Goal: Task Accomplishment & Management: Manage account settings

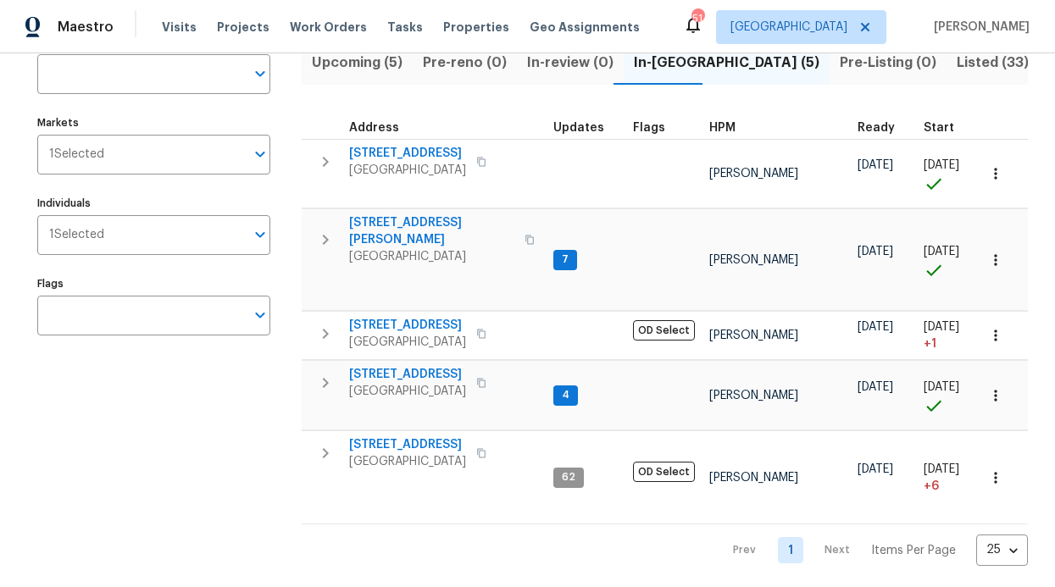
scroll to position [158, 0]
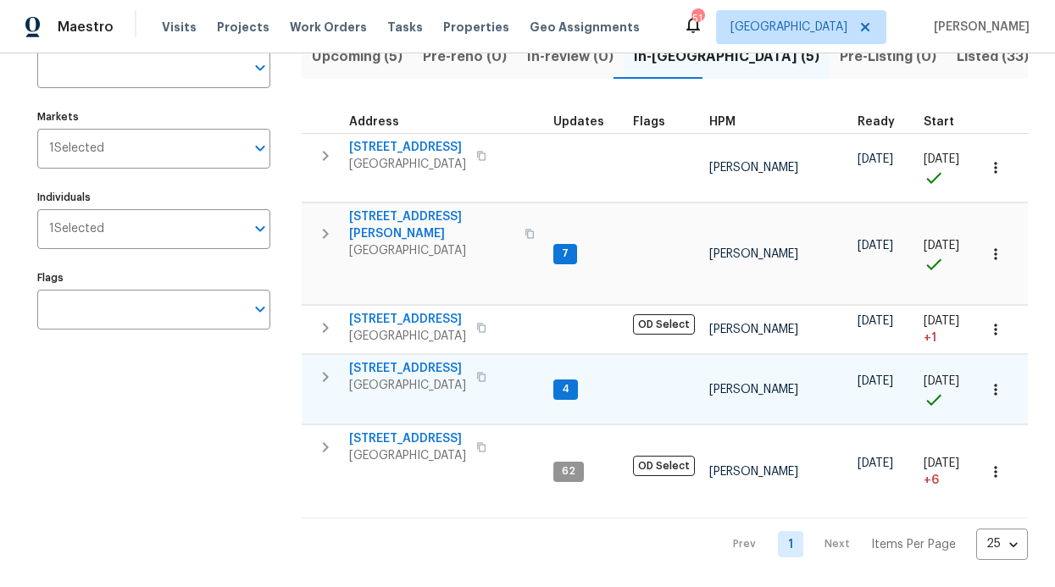
click at [563, 382] on span "4" at bounding box center [565, 389] width 21 height 14
click at [530, 361] on div "[STREET_ADDRESS][PERSON_NAME]" at bounding box center [444, 377] width 191 height 34
click at [566, 247] on span "7" at bounding box center [565, 254] width 20 height 14
click at [413, 208] on span "[STREET_ADDRESS][PERSON_NAME]" at bounding box center [431, 225] width 165 height 34
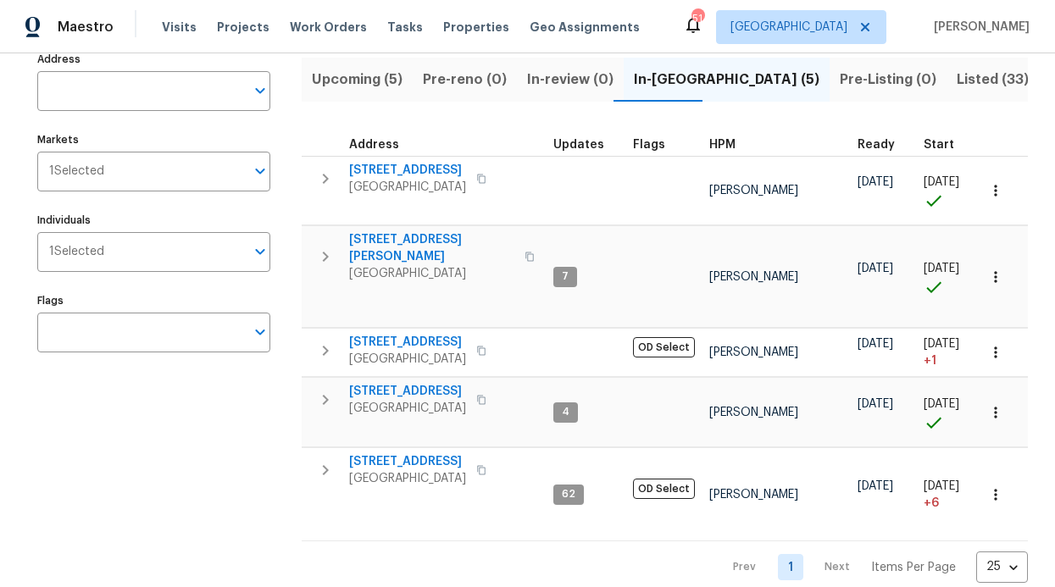
scroll to position [0, 0]
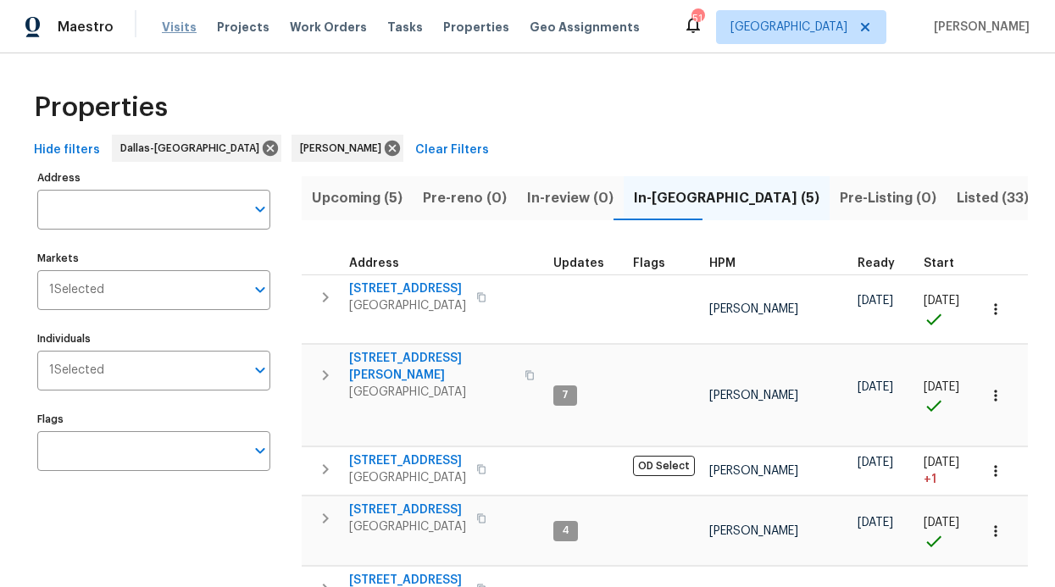
click at [171, 27] on span "Visits" at bounding box center [179, 27] width 35 height 17
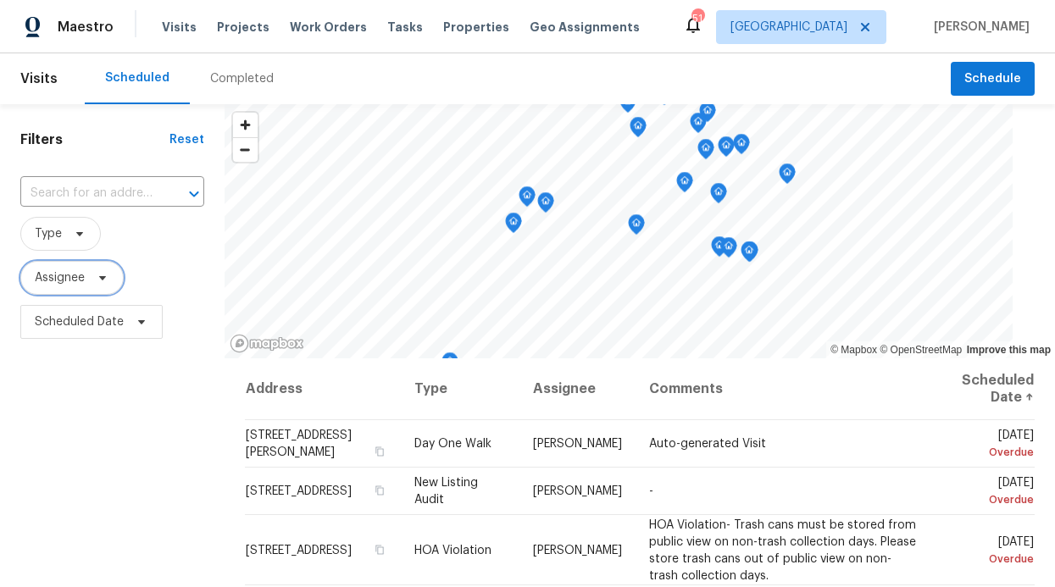
click at [62, 274] on span "Assignee" at bounding box center [60, 277] width 50 height 17
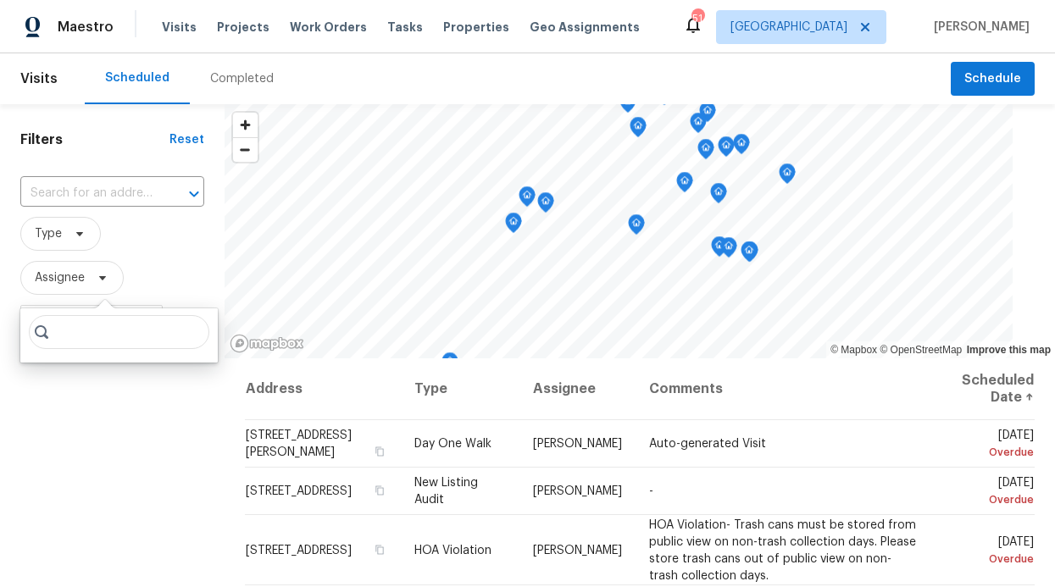
click at [68, 335] on input "search" at bounding box center [119, 332] width 180 height 34
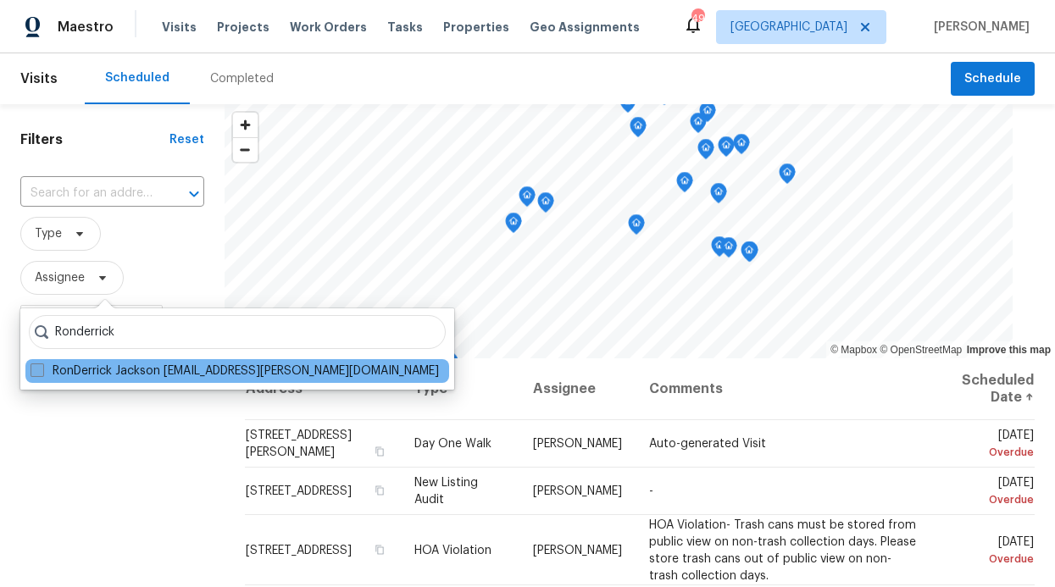
type input "Ronderrick"
click at [65, 378] on label "RonDerrick Jackson [EMAIL_ADDRESS][PERSON_NAME][DOMAIN_NAME]" at bounding box center [234, 371] width 408 height 17
click at [42, 374] on input "RonDerrick Jackson [EMAIL_ADDRESS][PERSON_NAME][DOMAIN_NAME]" at bounding box center [35, 368] width 11 height 11
checkbox input "true"
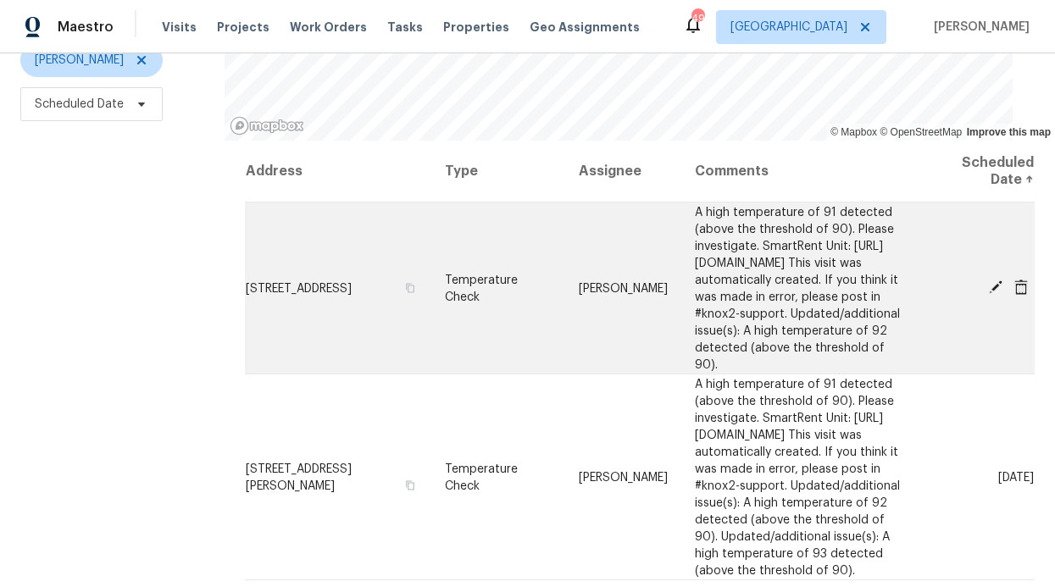
click at [988, 280] on icon at bounding box center [995, 287] width 15 height 15
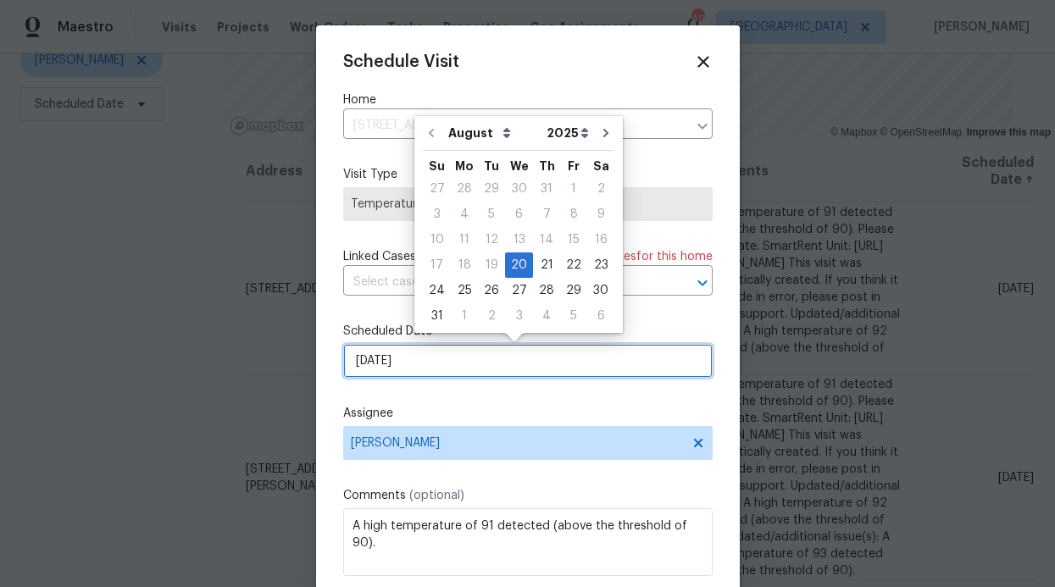
click at [425, 371] on input "[DATE]" at bounding box center [527, 361] width 369 height 34
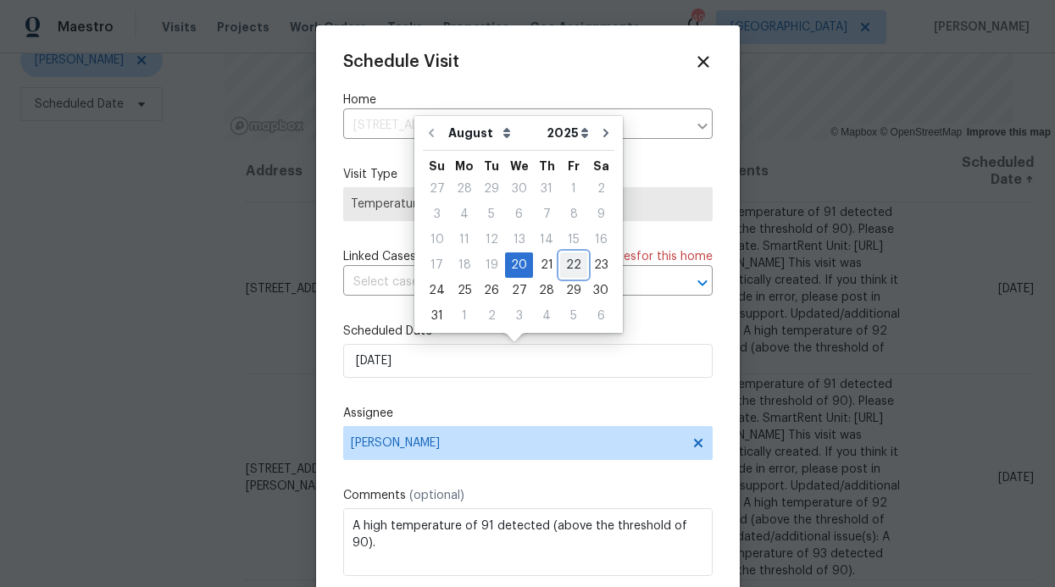
click at [563, 271] on div "22" at bounding box center [573, 265] width 27 height 24
type input "[DATE]"
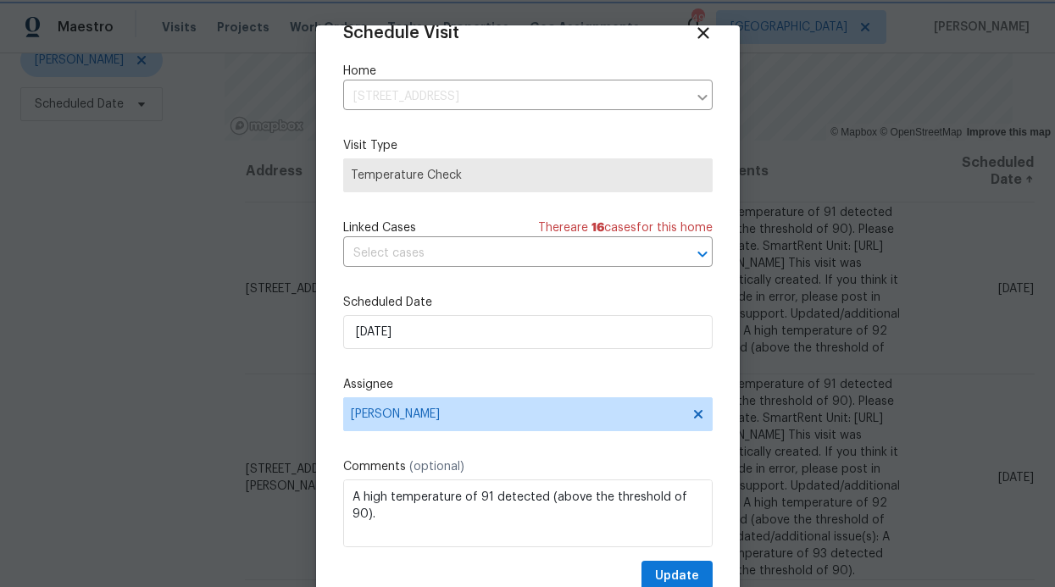
scroll to position [30, 0]
click at [669, 563] on button "Update" at bounding box center [676, 575] width 71 height 31
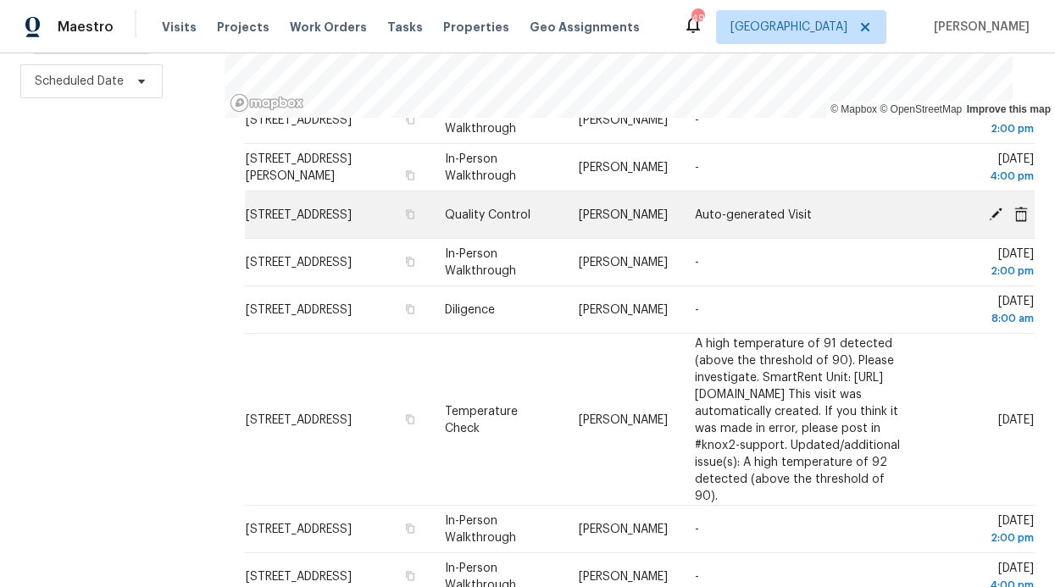
scroll to position [279, 0]
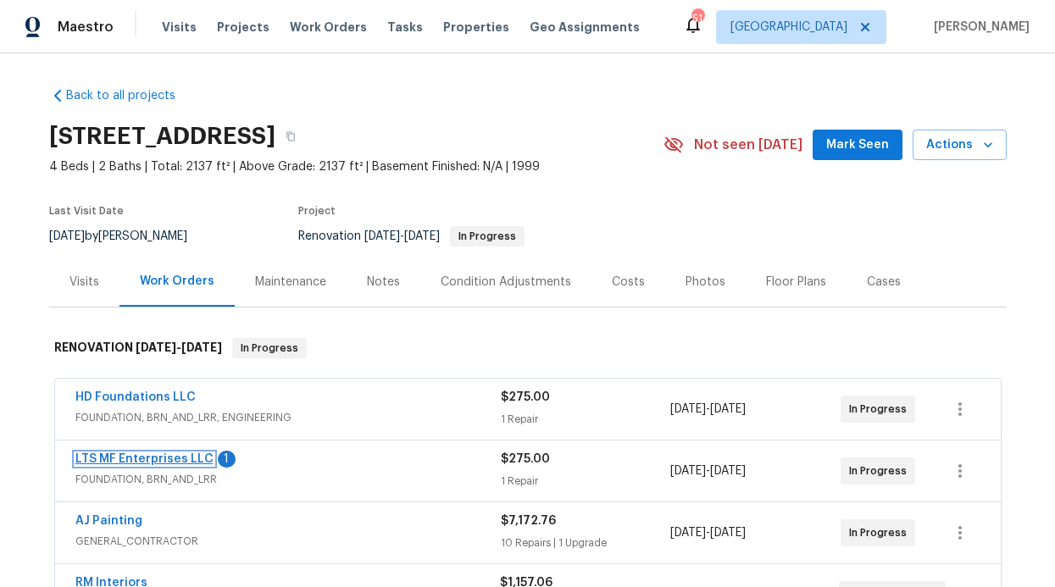
click at [184, 457] on link "LTS MF Enterprises LLC" at bounding box center [144, 459] width 138 height 12
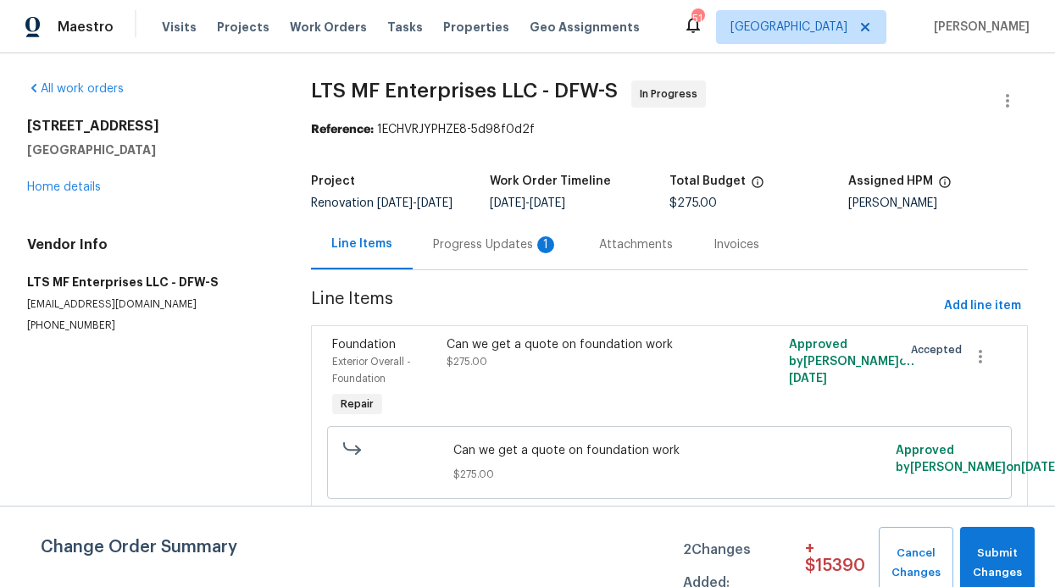
click at [483, 253] on div "Progress Updates 1" at bounding box center [495, 244] width 125 height 17
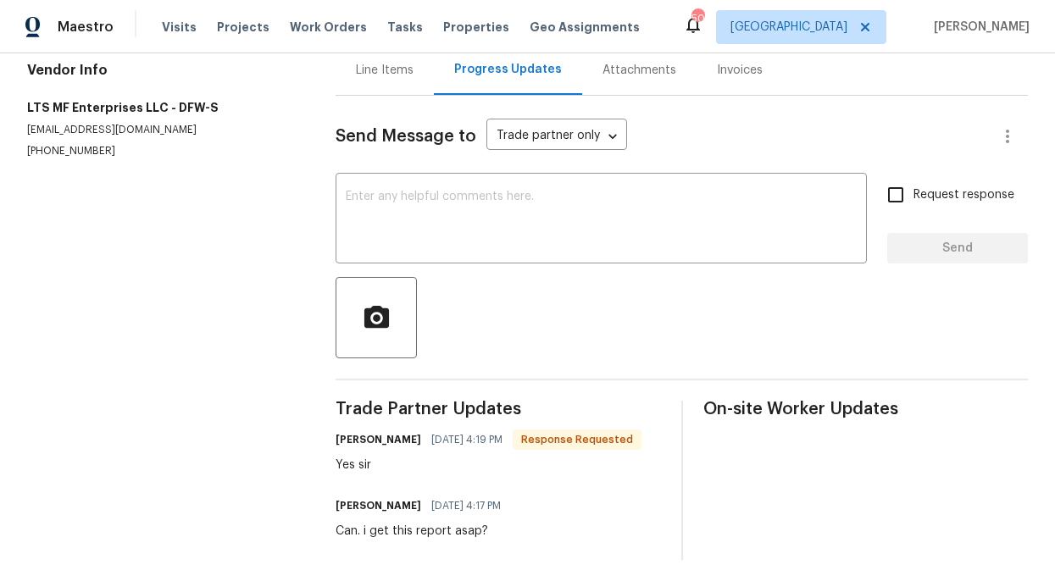
scroll to position [166, 0]
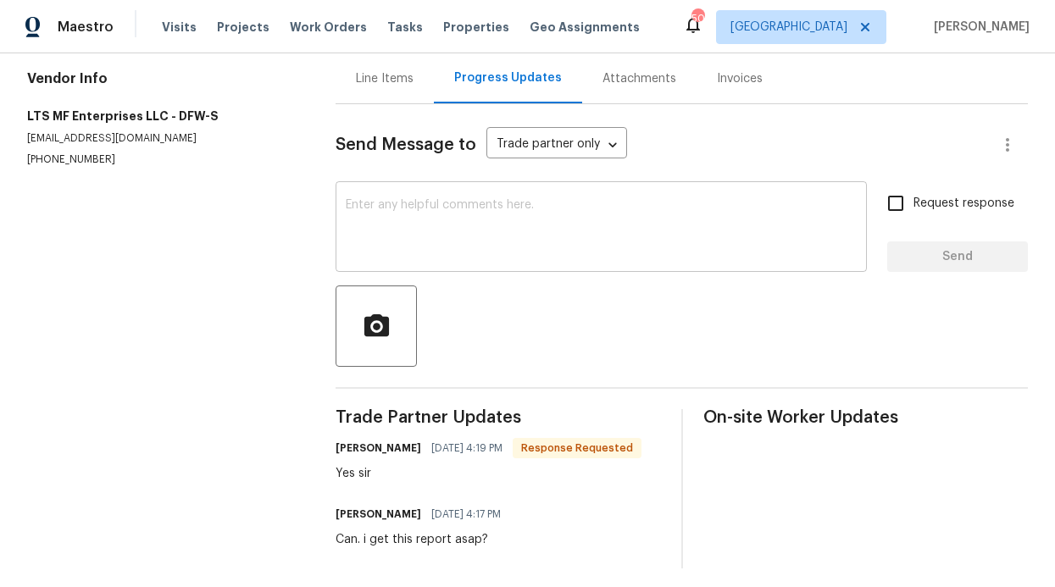
click at [477, 245] on textarea at bounding box center [601, 228] width 511 height 59
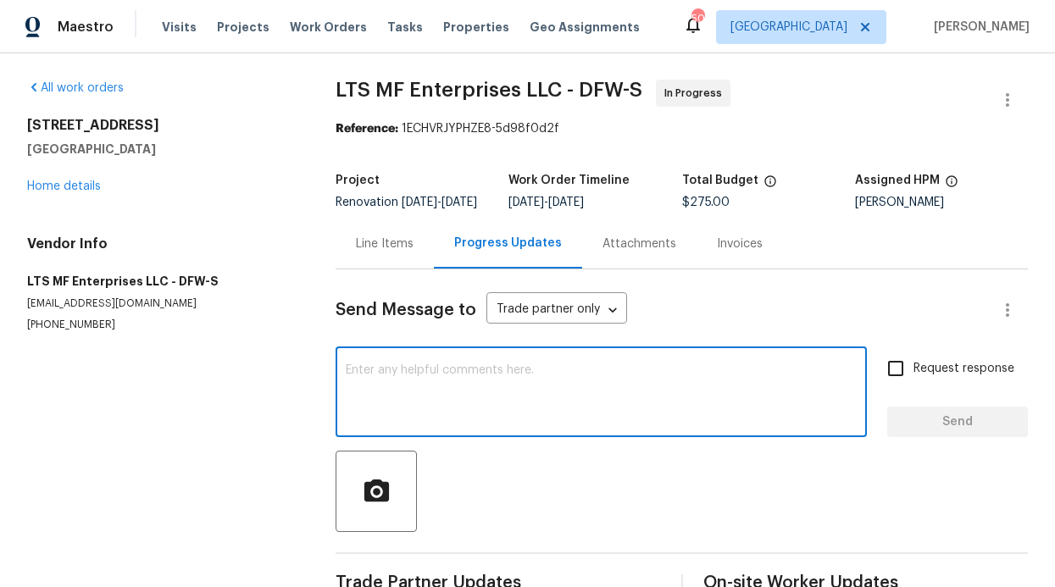
scroll to position [0, 0]
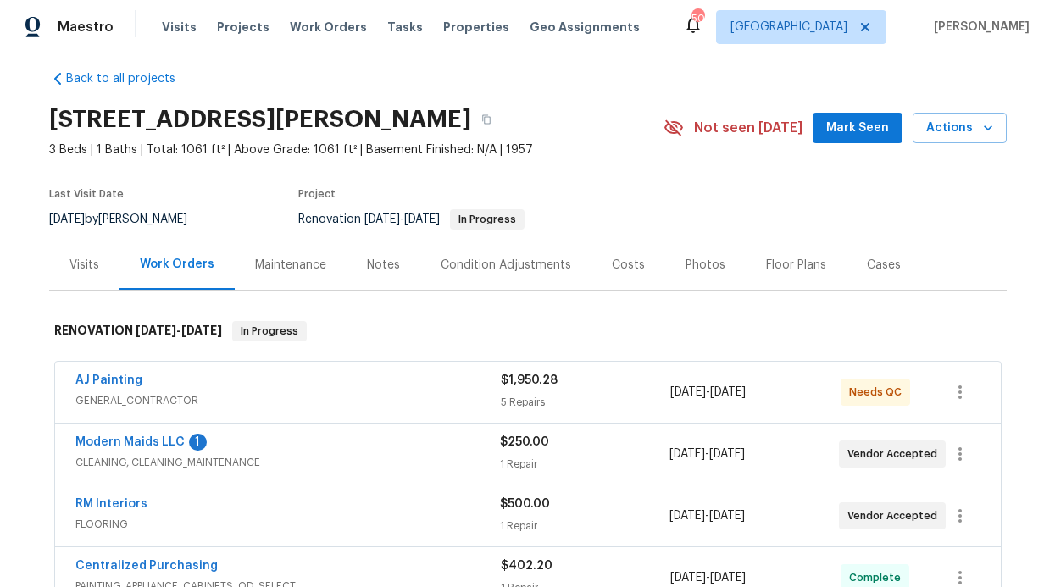
scroll to position [18, 0]
click at [144, 442] on link "Modern Maids LLC" at bounding box center [129, 441] width 109 height 12
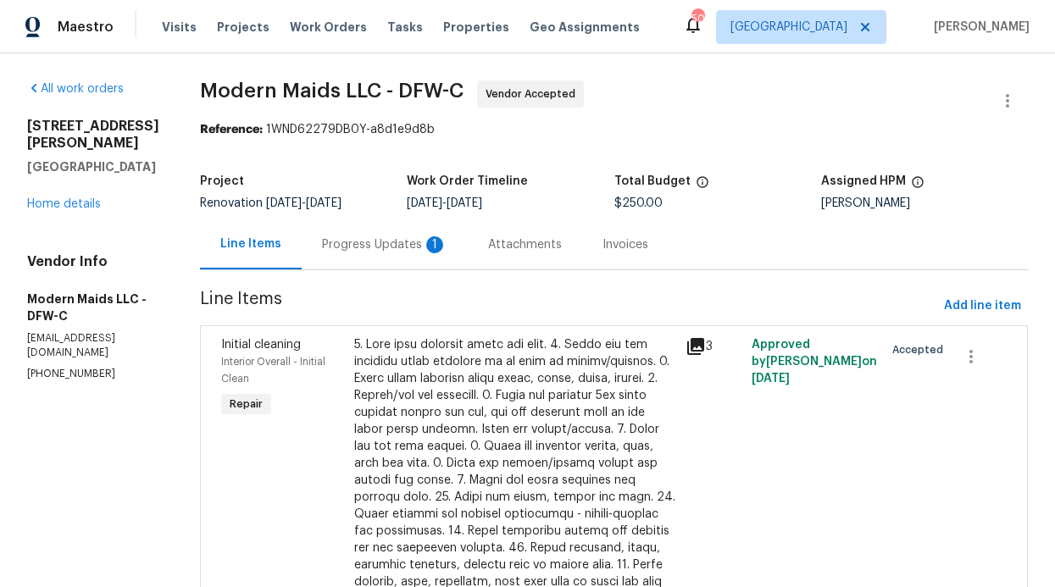
click at [377, 247] on div "Progress Updates 1" at bounding box center [384, 244] width 125 height 17
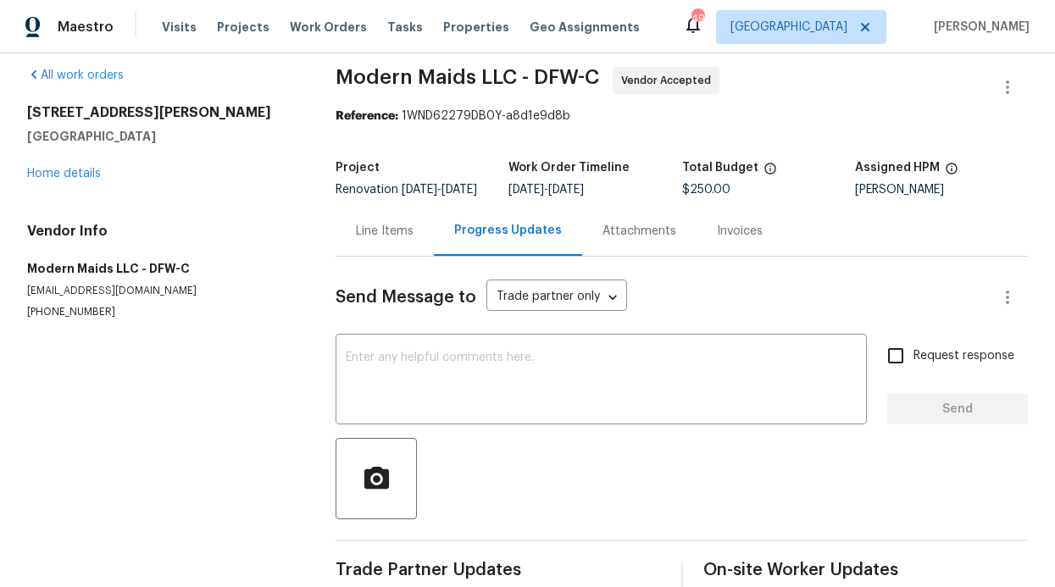
scroll to position [11, 0]
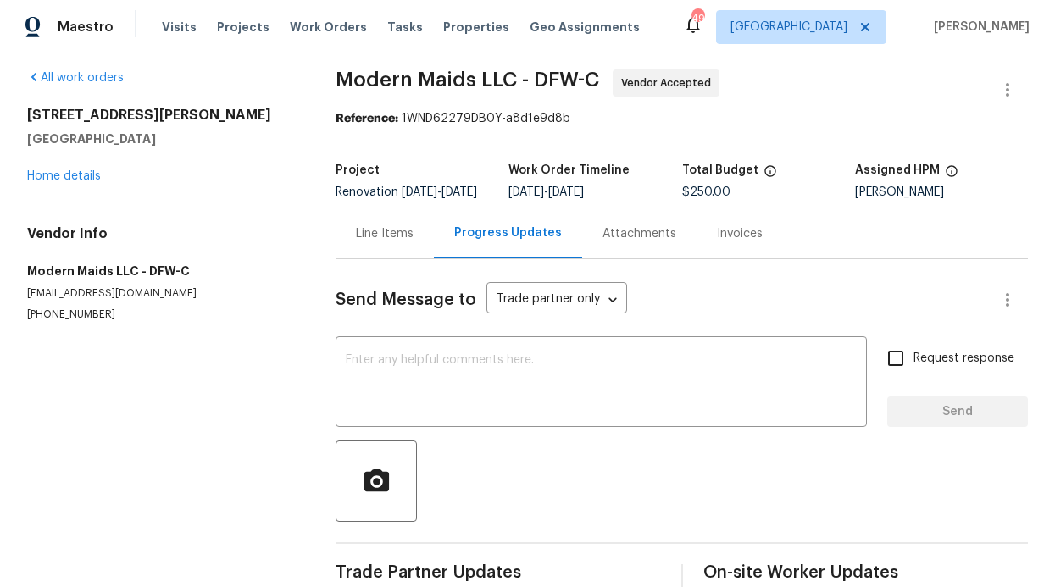
click at [884, 369] on input "Request response" at bounding box center [896, 359] width 36 height 36
checkbox input "true"
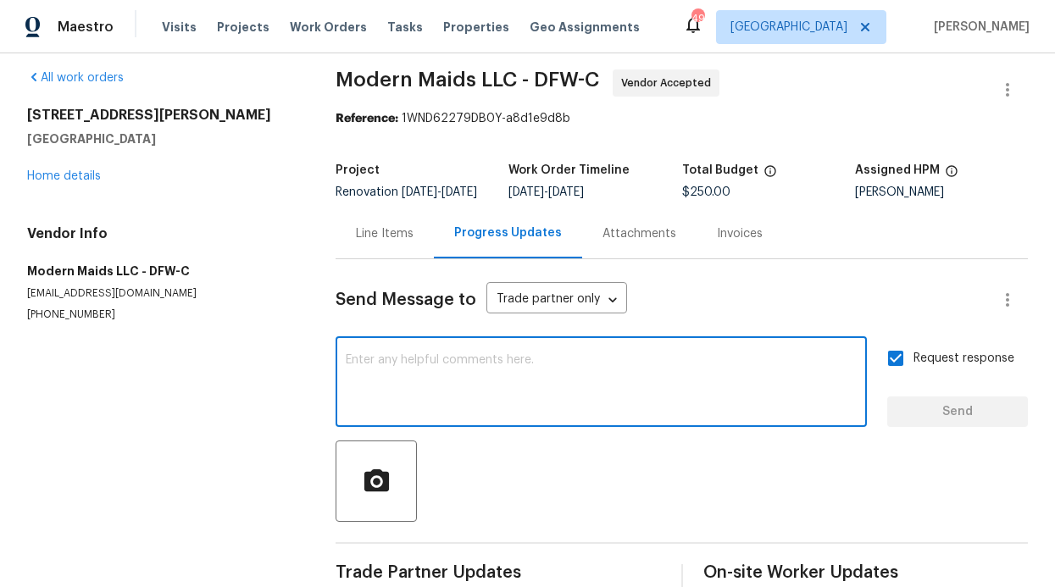
click at [618, 369] on textarea at bounding box center [601, 383] width 511 height 59
type textarea "Thank you"
click at [958, 428] on button "Send" at bounding box center [957, 411] width 141 height 31
